Goal: Task Accomplishment & Management: Use online tool/utility

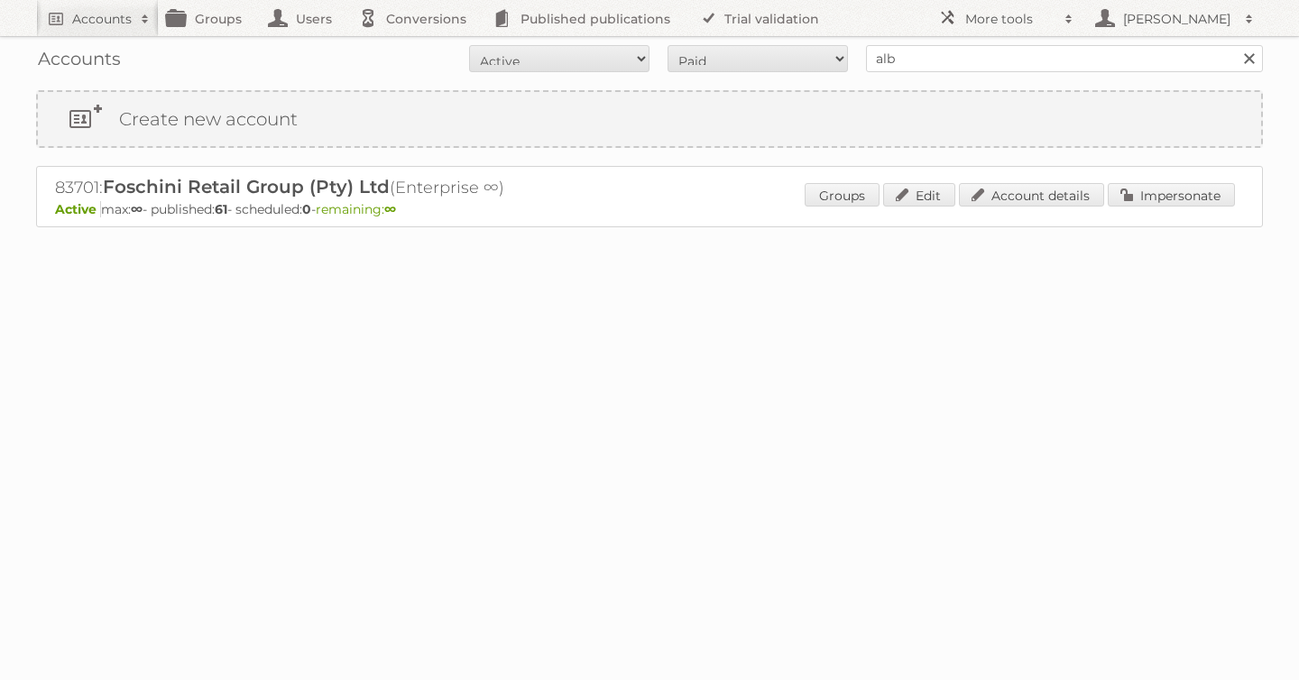
type input "[PERSON_NAME]"
click at [1235, 45] on input "Search" at bounding box center [1248, 58] width 27 height 27
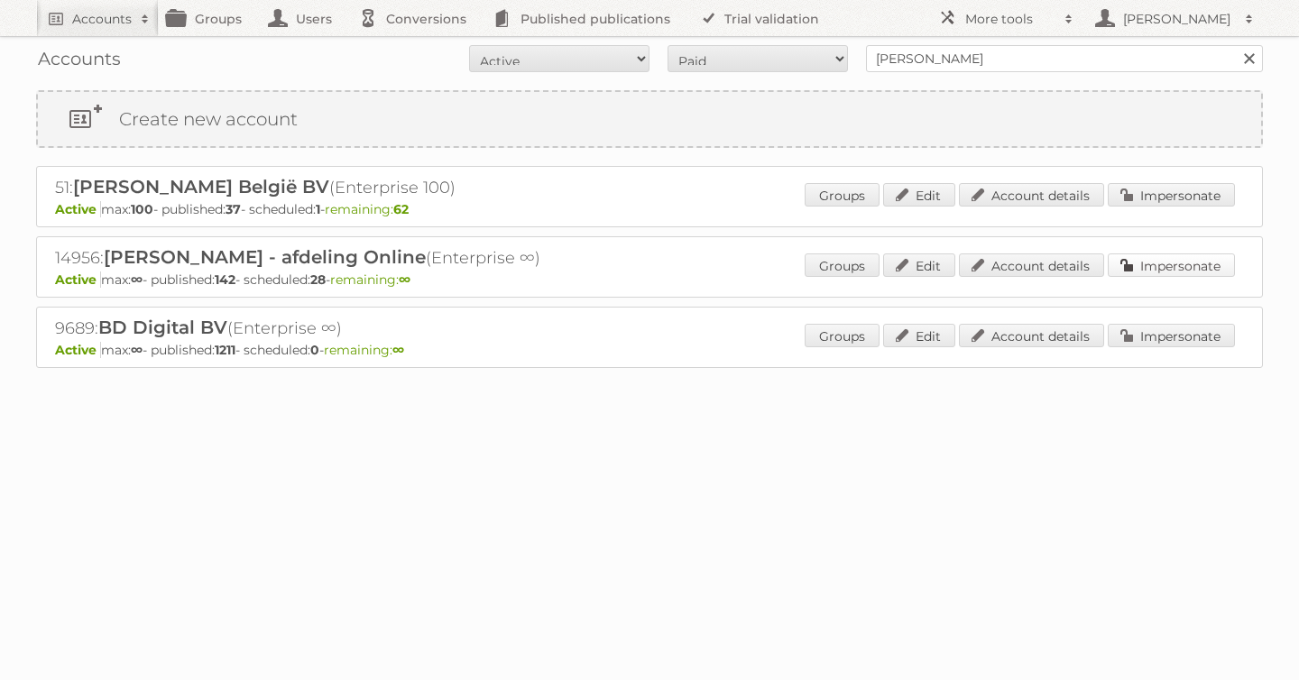
click at [1132, 264] on link "Impersonate" at bounding box center [1171, 264] width 127 height 23
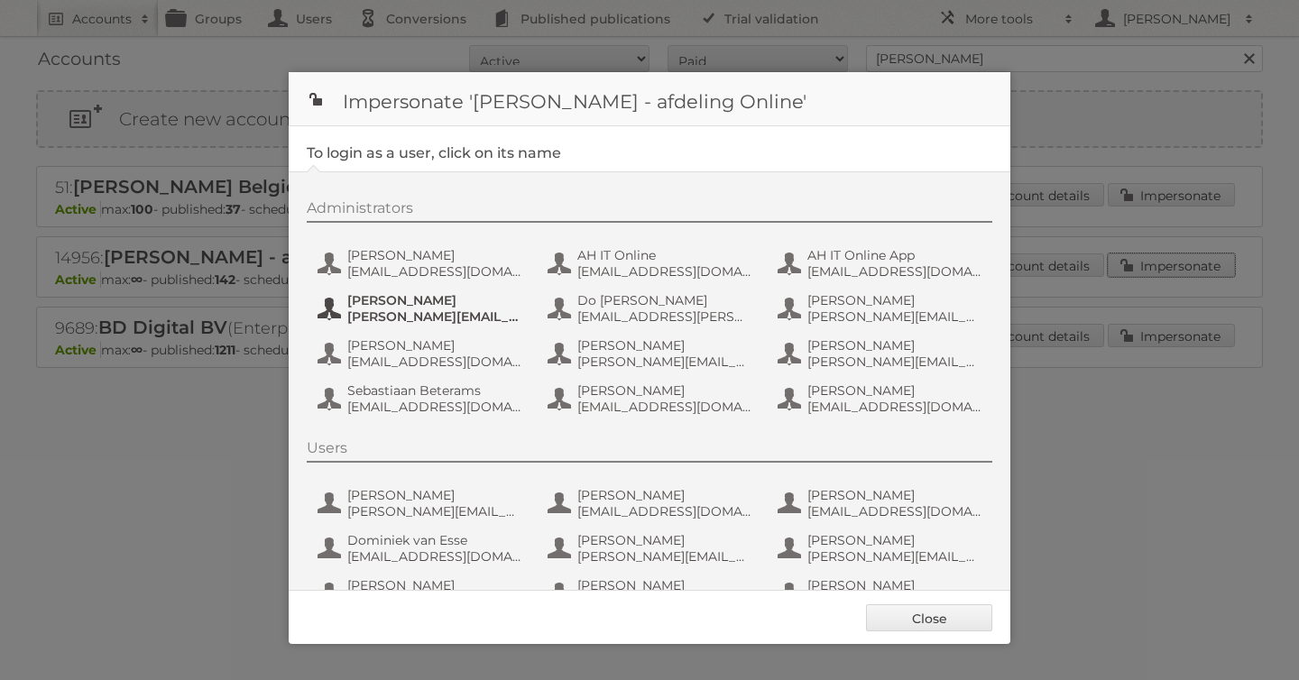
scroll to position [135, 0]
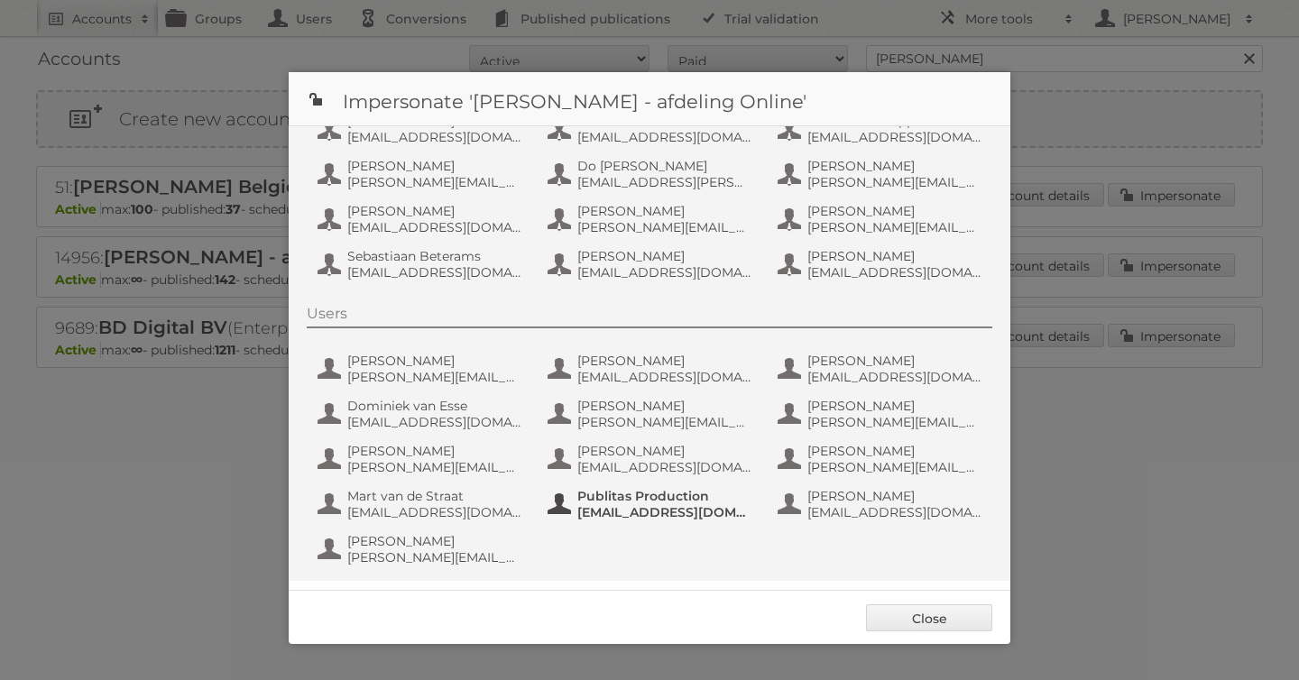
click at [582, 510] on span "[EMAIL_ADDRESS][DOMAIN_NAME]" at bounding box center [664, 512] width 175 height 16
